Goal: Find specific page/section

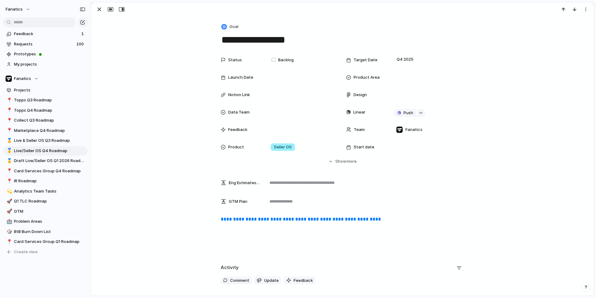
scroll to position [24, 0]
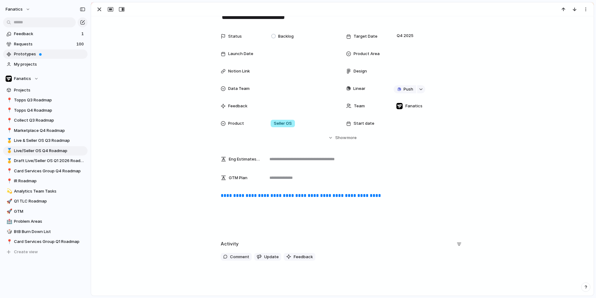
click at [60, 57] on span "Prototypes" at bounding box center [49, 54] width 71 height 6
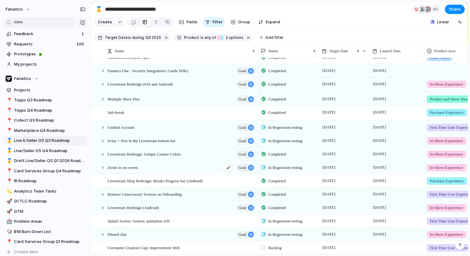
scroll to position [133, 0]
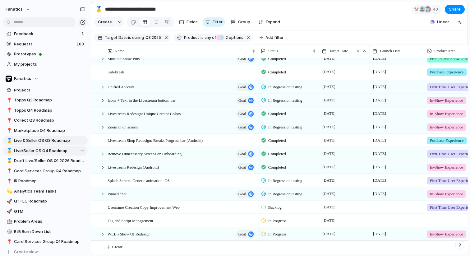
click at [39, 152] on span "Live/Seller OS Q4 Roadmap" at bounding box center [49, 151] width 71 height 6
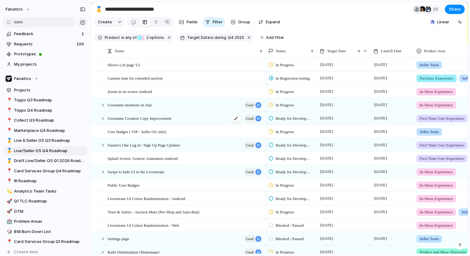
scroll to position [0, 1]
click at [240, 20] on span "Group" at bounding box center [244, 22] width 12 height 6
drag, startPoint x: 239, startPoint y: 26, endPoint x: 238, endPoint y: 22, distance: 3.9
click at [238, 22] on span "Group" at bounding box center [244, 22] width 12 height 6
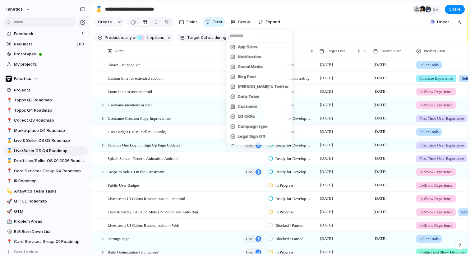
scroll to position [120, 0]
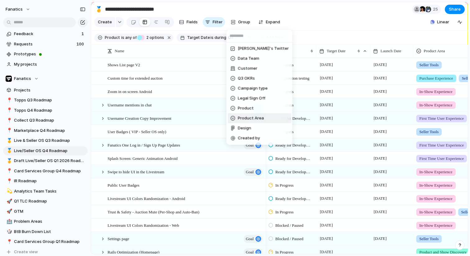
click at [243, 118] on span "Product Area" at bounding box center [251, 118] width 26 height 6
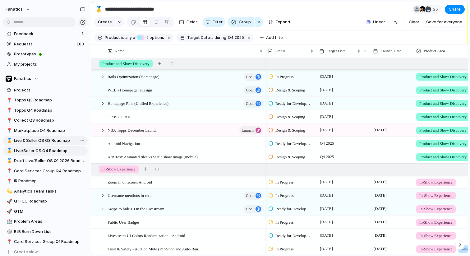
click at [36, 144] on link "🥇 Live & Seller OS Q3 Roadmap" at bounding box center [45, 140] width 84 height 9
type input "**********"
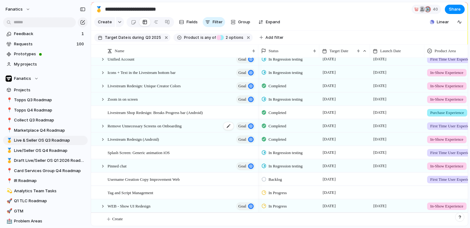
scroll to position [152, 0]
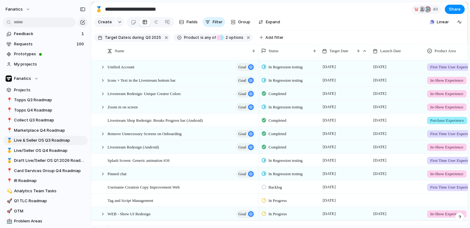
click at [272, 186] on span "Backlog" at bounding box center [274, 187] width 13 height 6
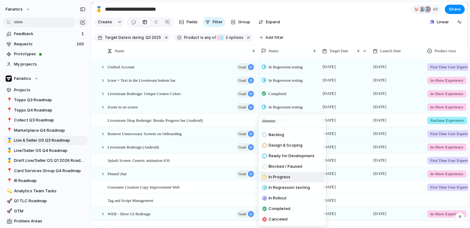
click at [279, 178] on span "In Progress" at bounding box center [279, 177] width 22 height 6
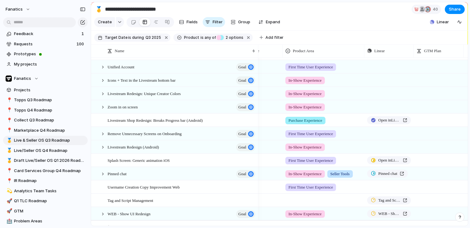
scroll to position [0, 168]
